Goal: Information Seeking & Learning: Learn about a topic

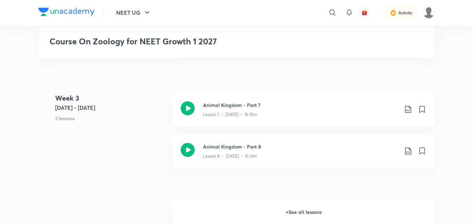
scroll to position [736, 0]
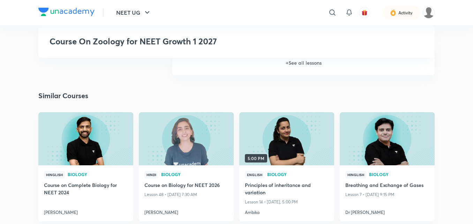
click at [300, 65] on h6 "+ See all lessons" at bounding box center [303, 63] width 263 height 24
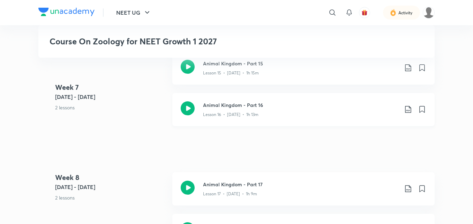
scroll to position [1150, 0]
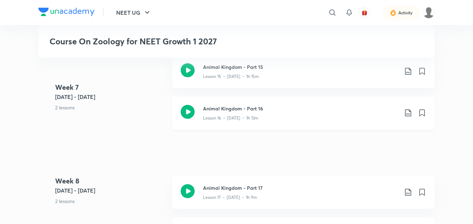
click at [189, 115] on icon at bounding box center [188, 112] width 14 height 14
